Goal: Information Seeking & Learning: Learn about a topic

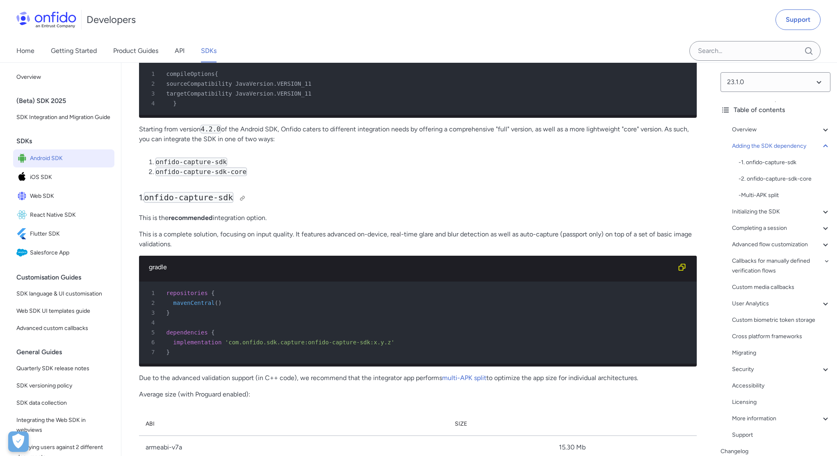
scroll to position [924, 0]
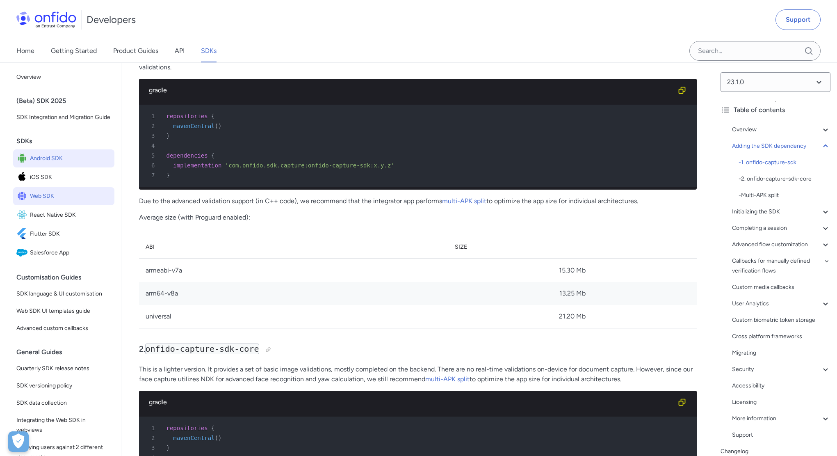
click at [55, 202] on span "Web SDK" at bounding box center [70, 195] width 81 height 11
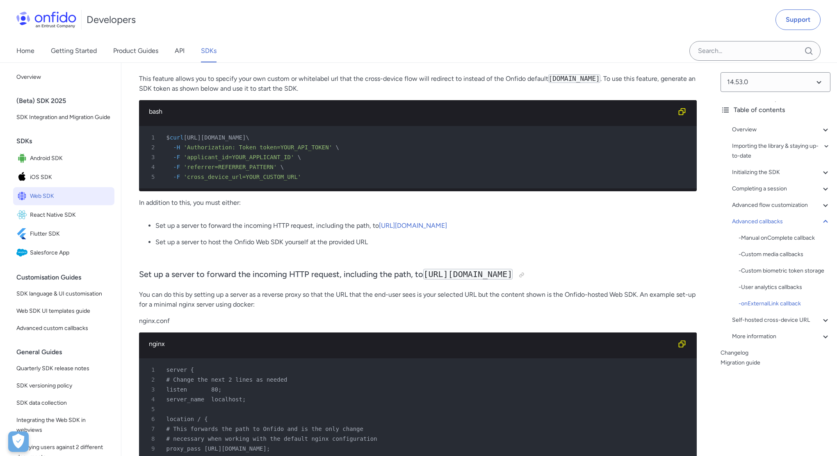
scroll to position [20237, 0]
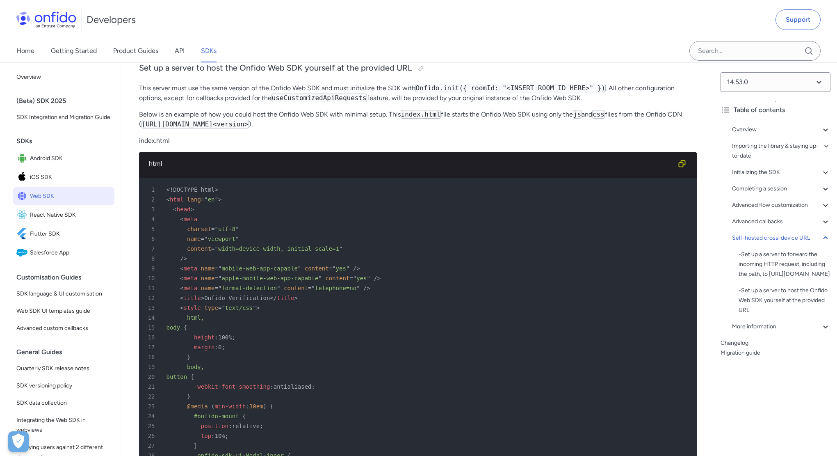
scroll to position [20814, 0]
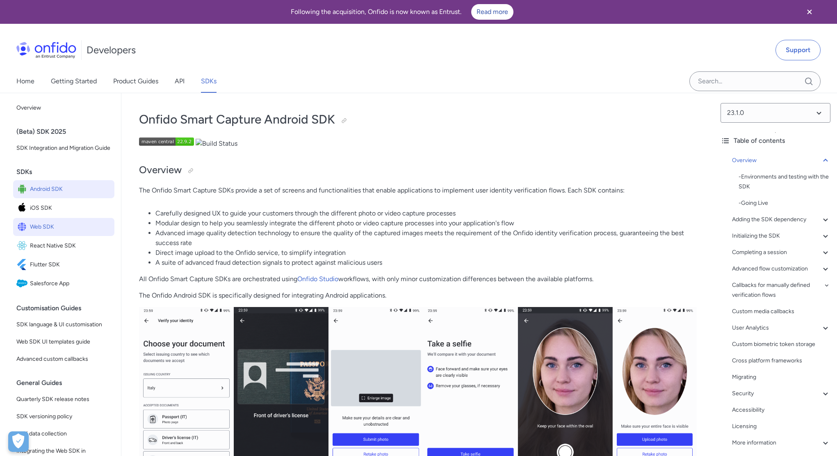
click at [53, 233] on span "Web SDK" at bounding box center [70, 226] width 81 height 11
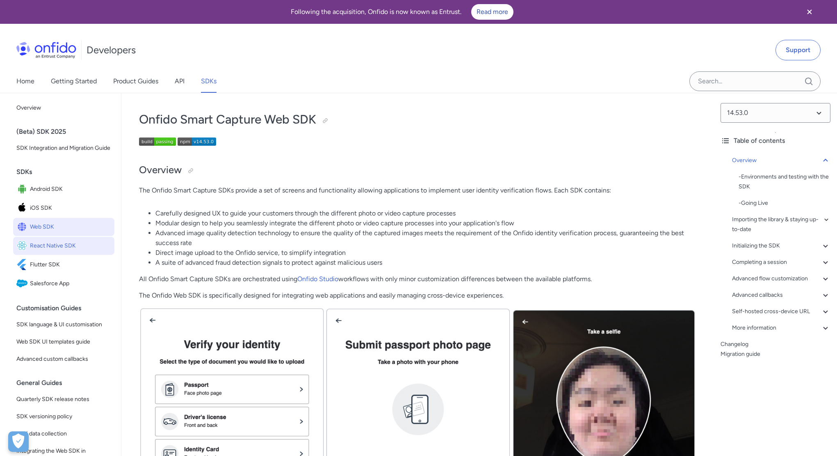
click at [61, 251] on span "React Native SDK" at bounding box center [70, 245] width 81 height 11
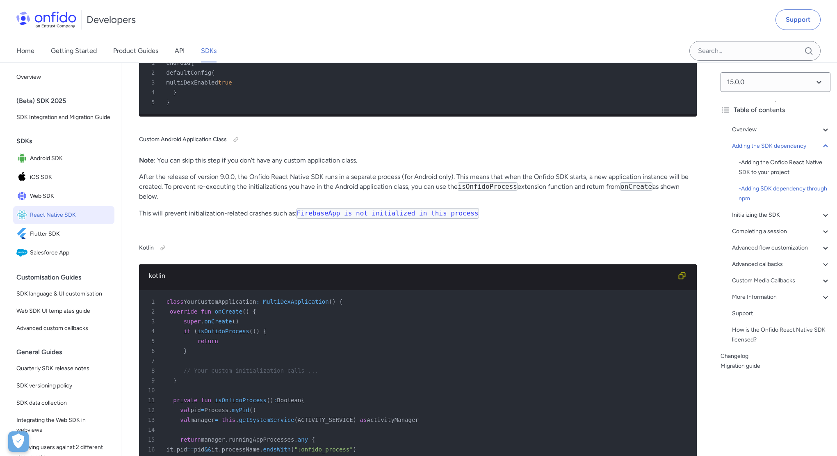
scroll to position [1053, 0]
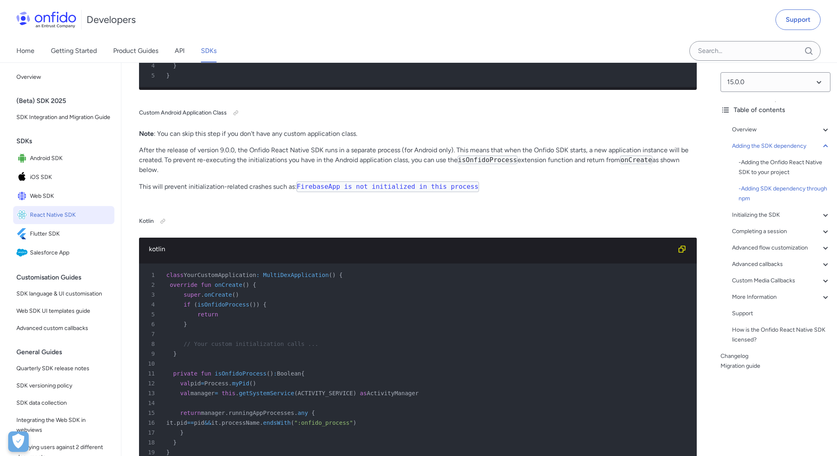
click at [281, 175] on p "After the release of version 9.0.0, the Onfido React Native SDK runs in a separ…" at bounding box center [418, 160] width 558 height 30
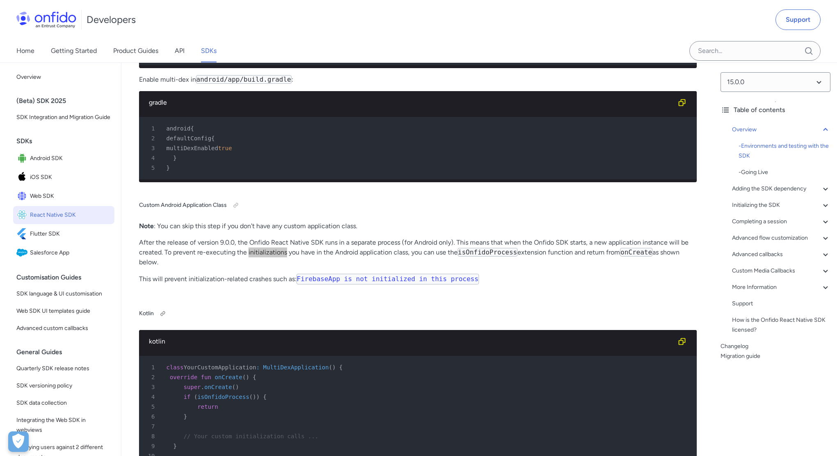
scroll to position [1076, 0]
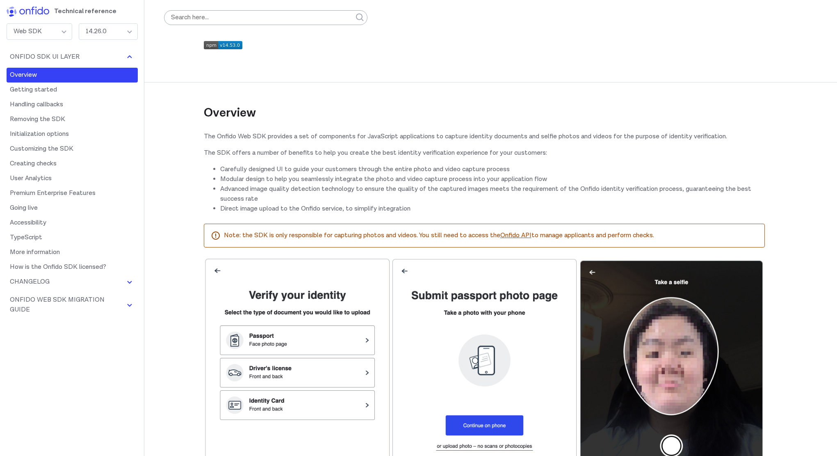
click at [333, 198] on li "Advanced image quality detection technology to ensure the quality of the captur…" at bounding box center [492, 194] width 545 height 20
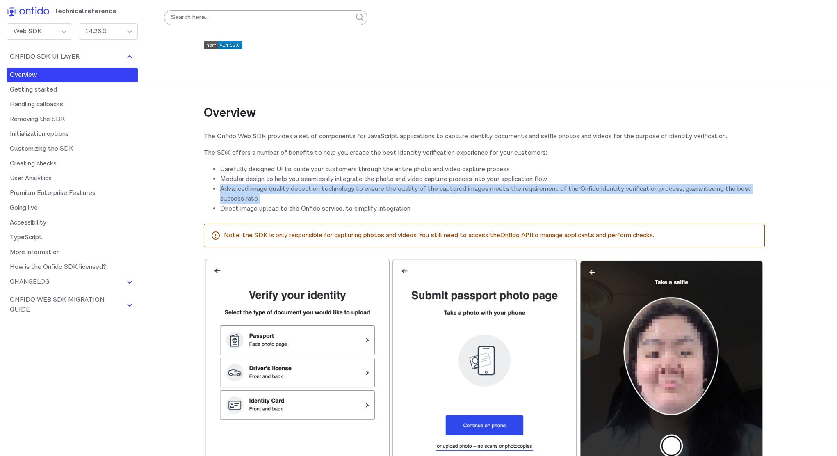
click at [333, 198] on li "Advanced image quality detection technology to ensure the quality of the captur…" at bounding box center [492, 194] width 545 height 20
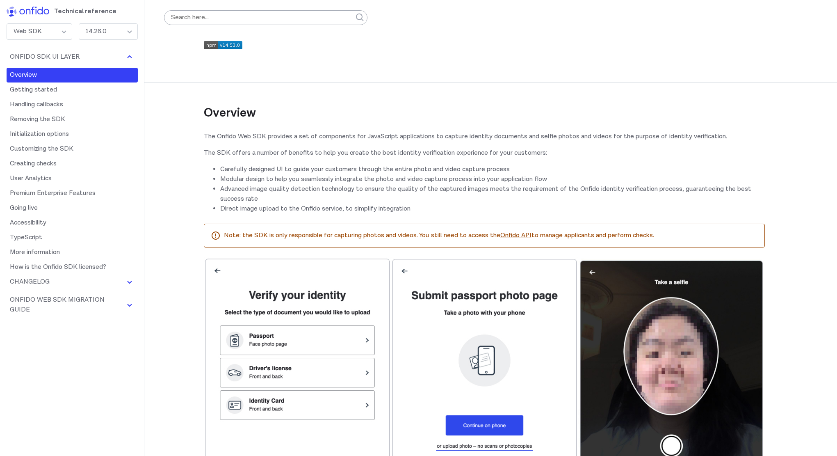
click at [390, 240] on p "Note: the SDK is only responsible for capturing photos and videos. You still ne…" at bounding box center [491, 235] width 534 height 10
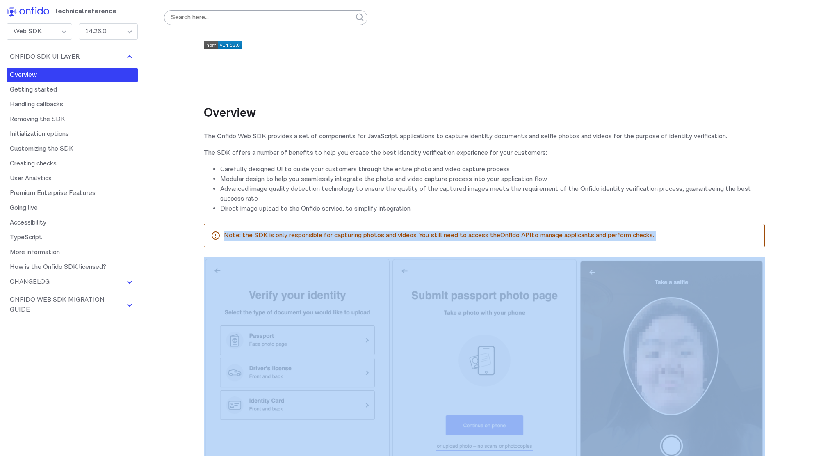
click at [390, 240] on p "Note: the SDK is only responsible for capturing photos and videos. You still ne…" at bounding box center [491, 235] width 534 height 10
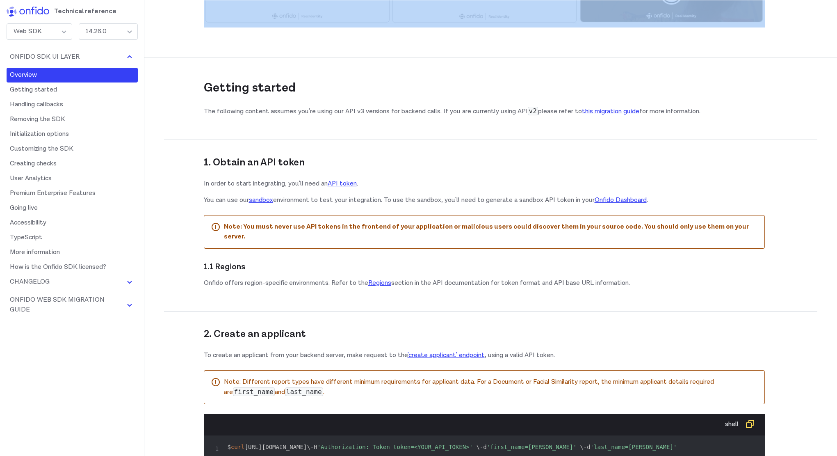
scroll to position [628, 0]
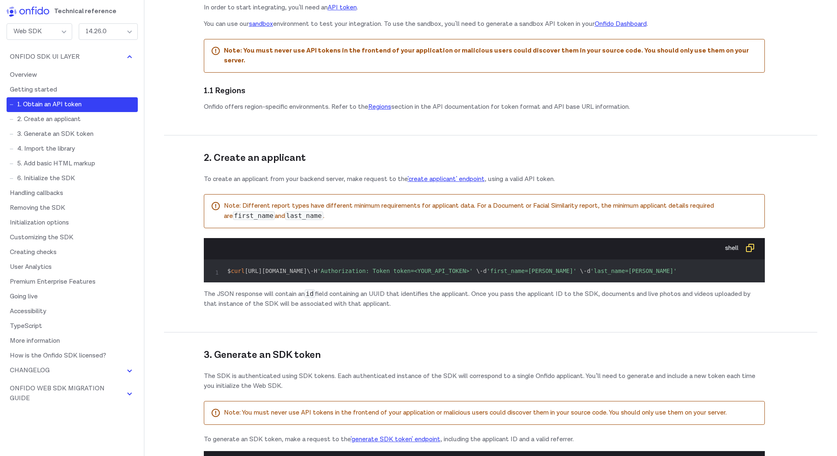
click at [354, 271] on span "'Authorization: Token token=<YOUR_API_TOKEN>'" at bounding box center [394, 270] width 155 height 7
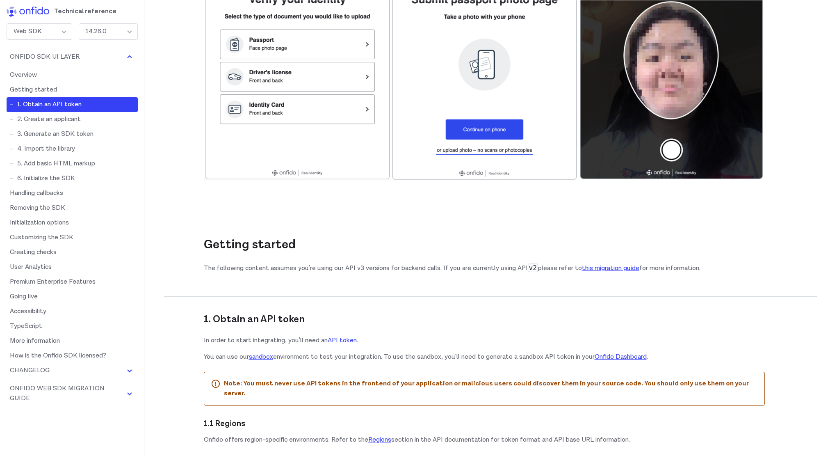
scroll to position [0, 0]
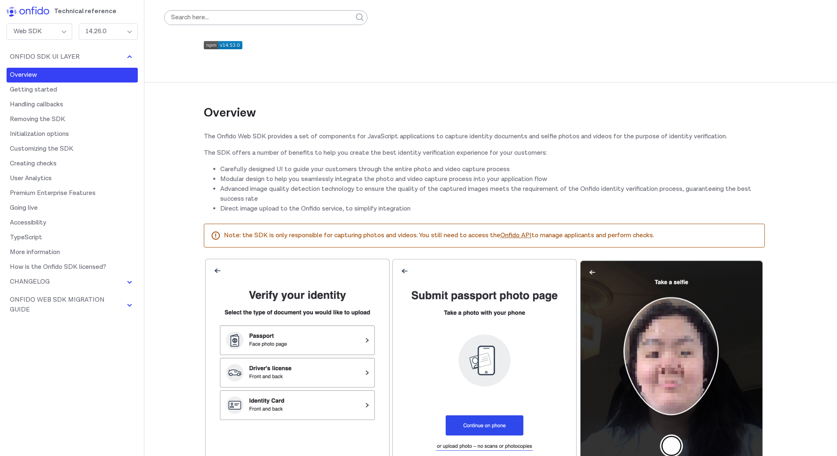
click at [311, 238] on p "Note: the SDK is only responsible for capturing photos and videos. You still ne…" at bounding box center [491, 235] width 534 height 10
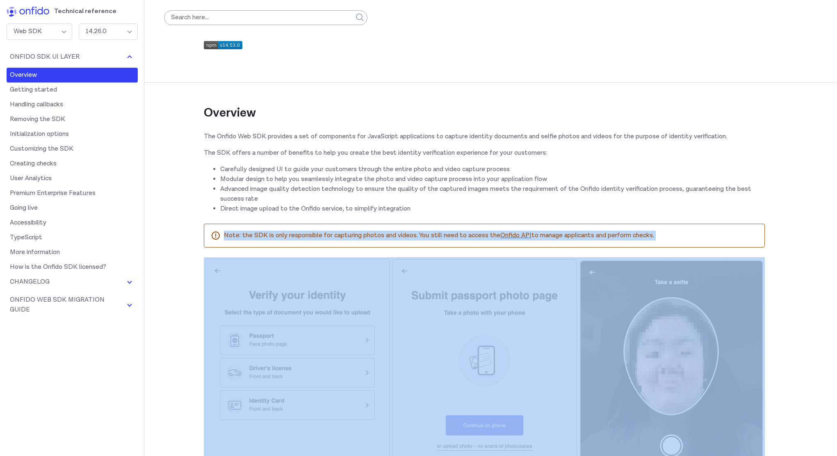
click at [311, 238] on p "Note: the SDK is only responsible for capturing photos and videos. You still ne…" at bounding box center [491, 235] width 534 height 10
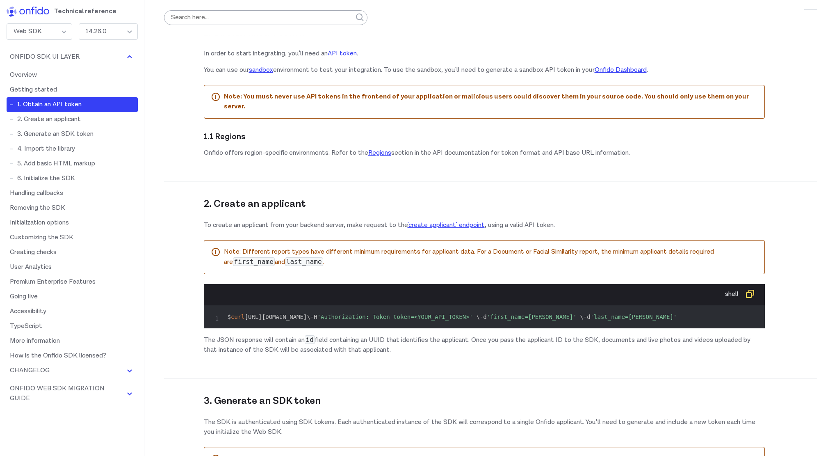
scroll to position [581, 0]
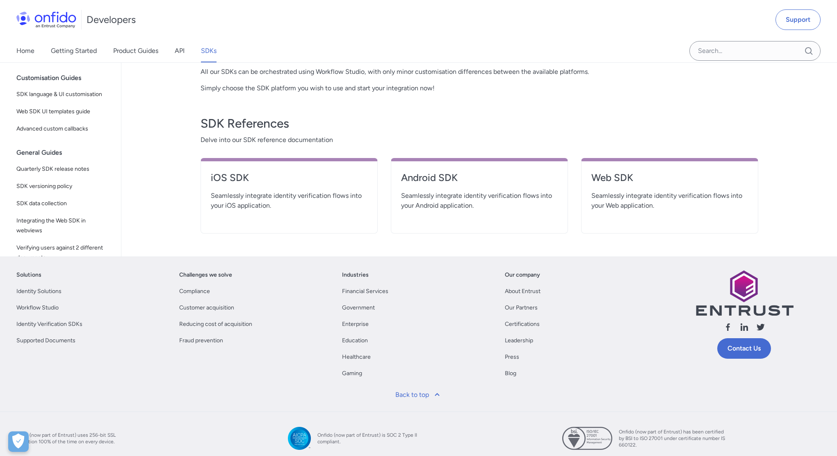
click at [281, 128] on h3 "SDK References" at bounding box center [480, 123] width 558 height 16
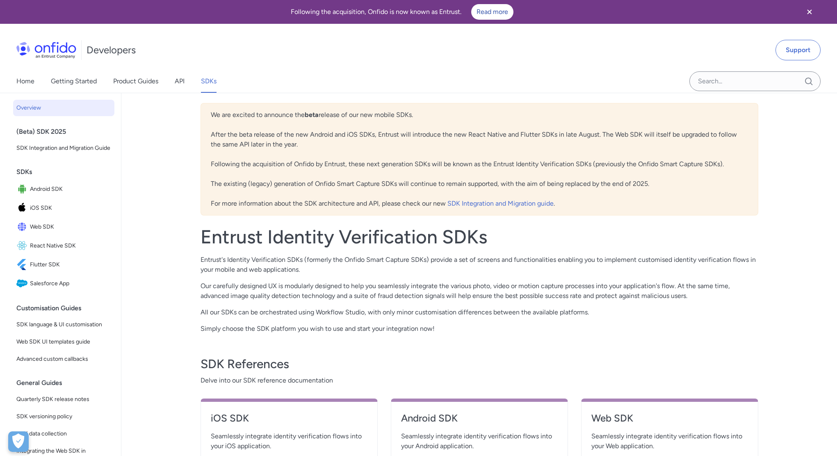
click at [809, 7] on icon "Close banner" at bounding box center [810, 12] width 10 height 10
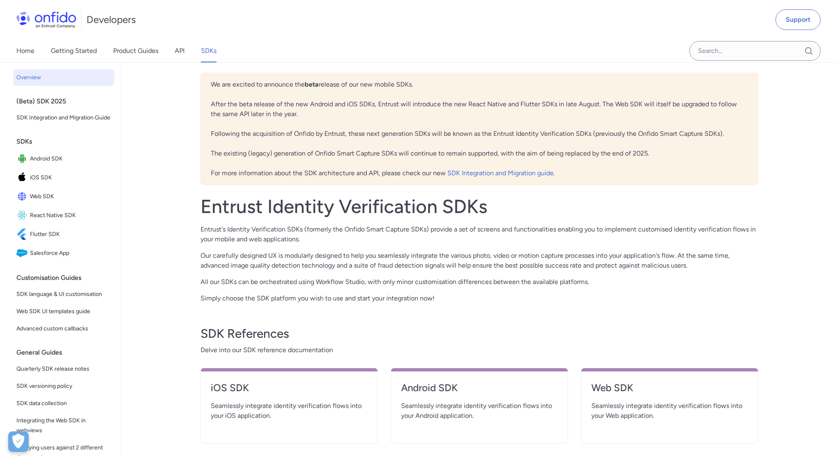
click at [520, 47] on div "Home Getting Started Product Guides API SDKs" at bounding box center [418, 50] width 837 height 23
